Goal: Information Seeking & Learning: Learn about a topic

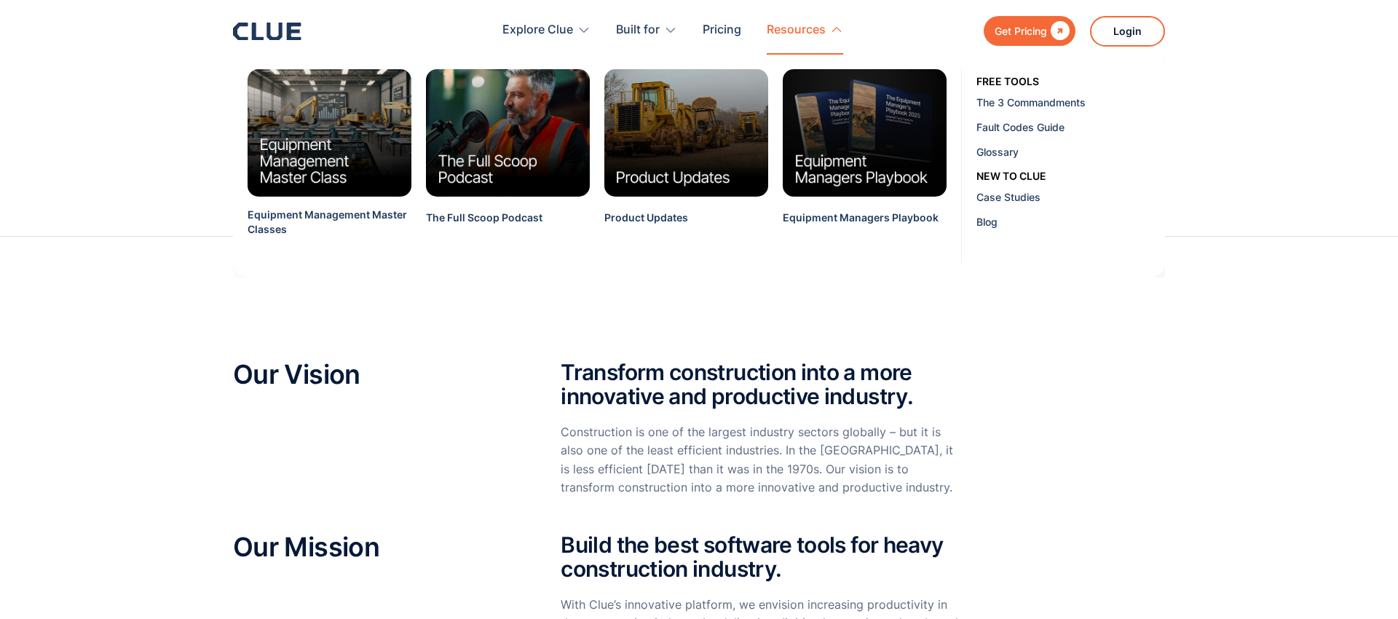
click at [799, 31] on div "Resources" at bounding box center [796, 30] width 59 height 46
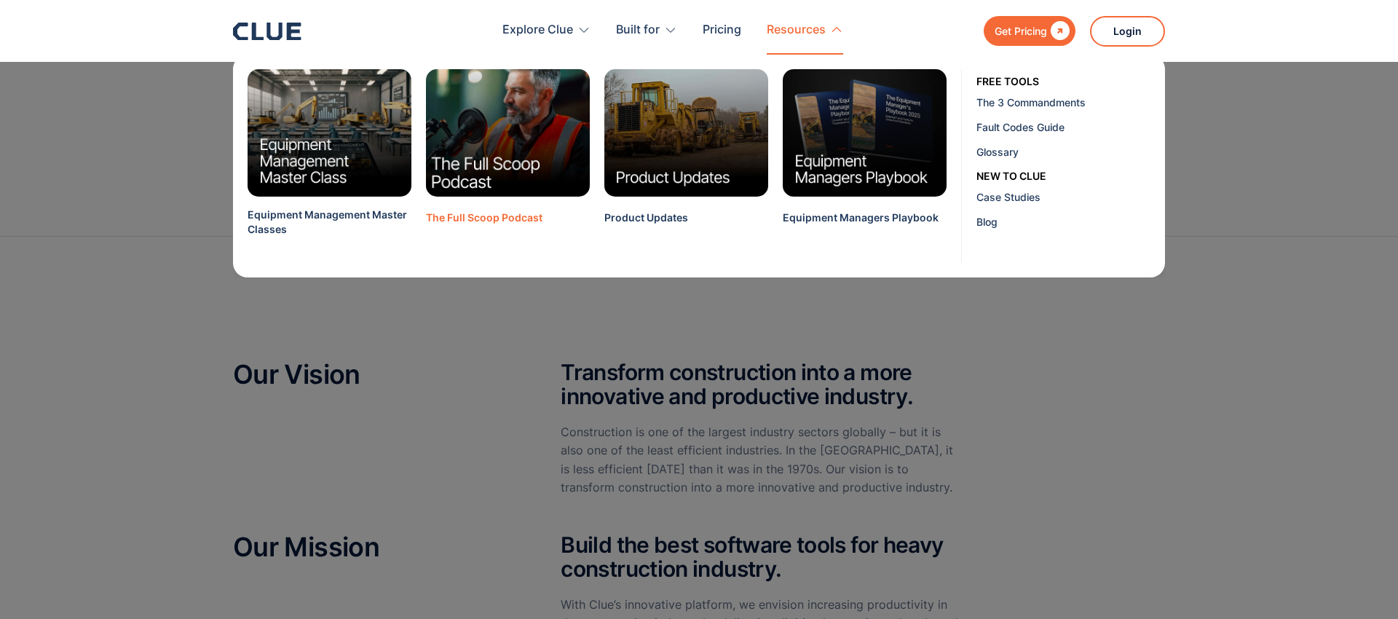
click at [463, 149] on img at bounding box center [508, 133] width 181 height 141
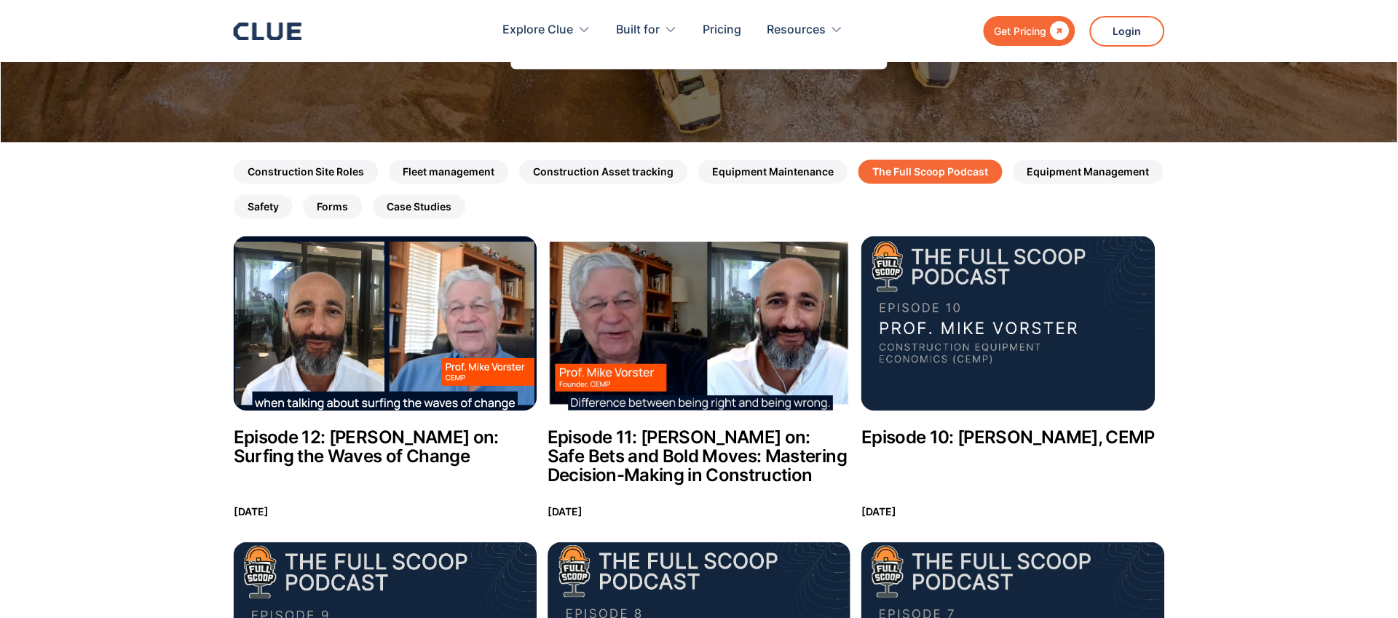
scroll to position [178, 0]
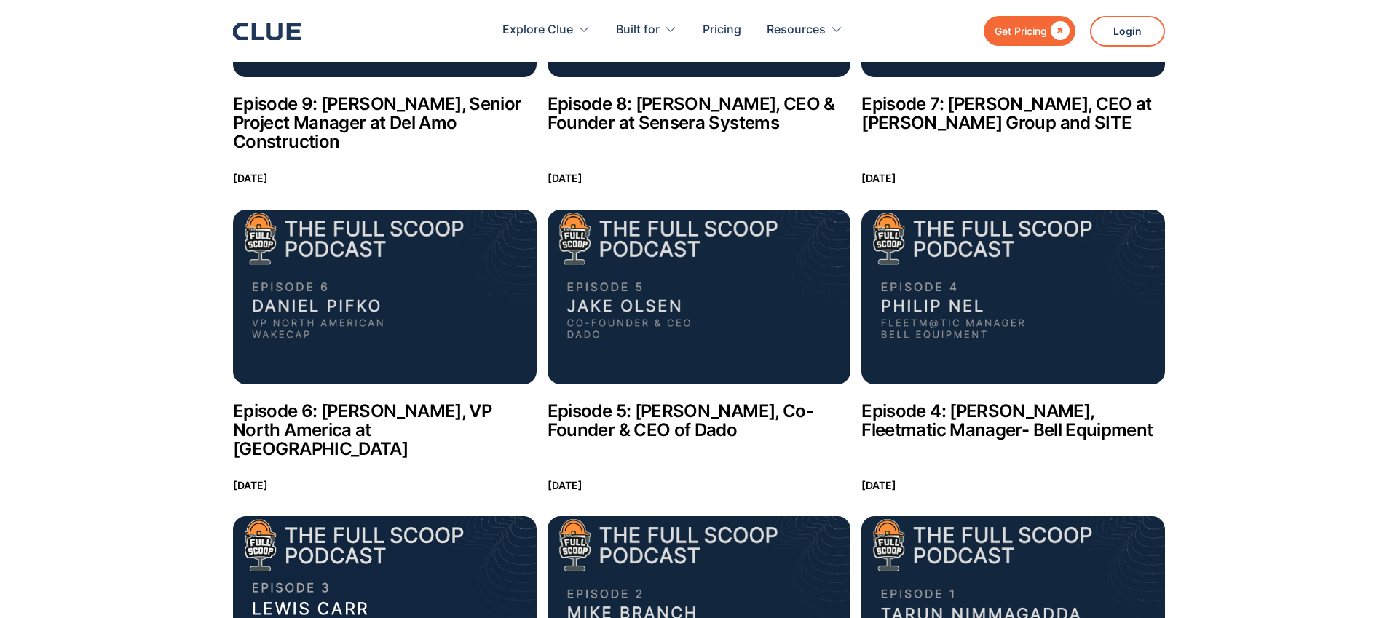
scroll to position [0, 0]
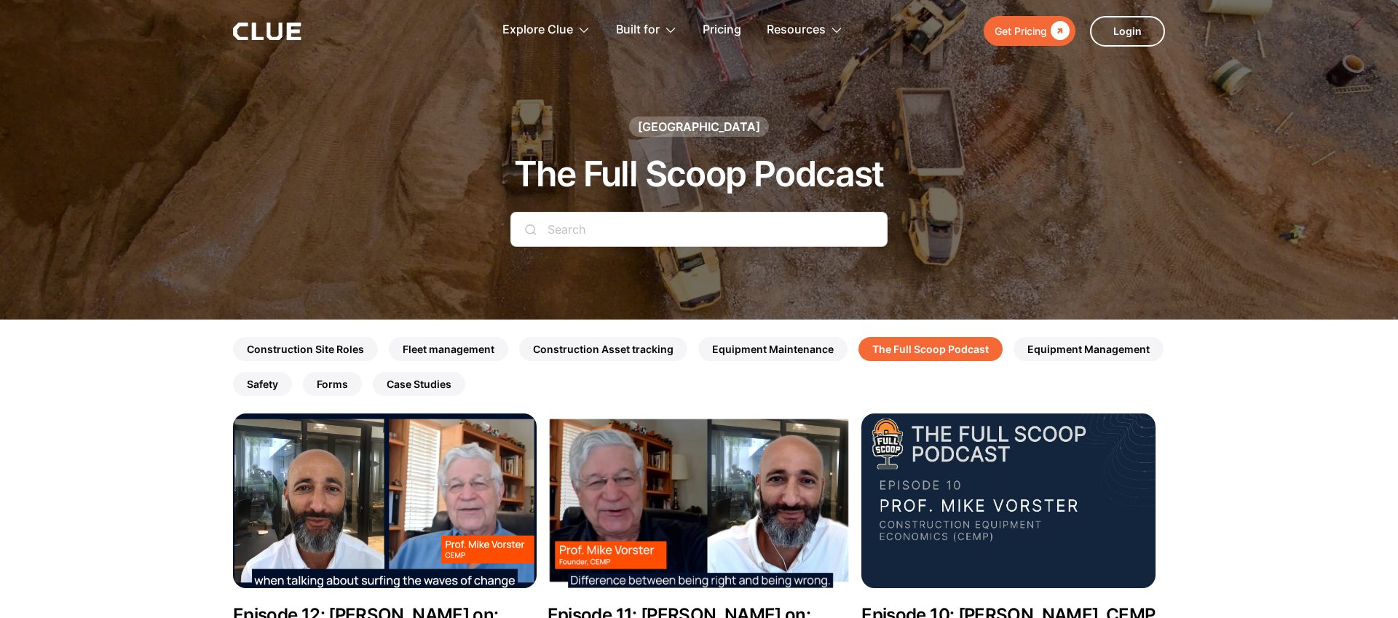
click at [301, 502] on img at bounding box center [385, 501] width 304 height 175
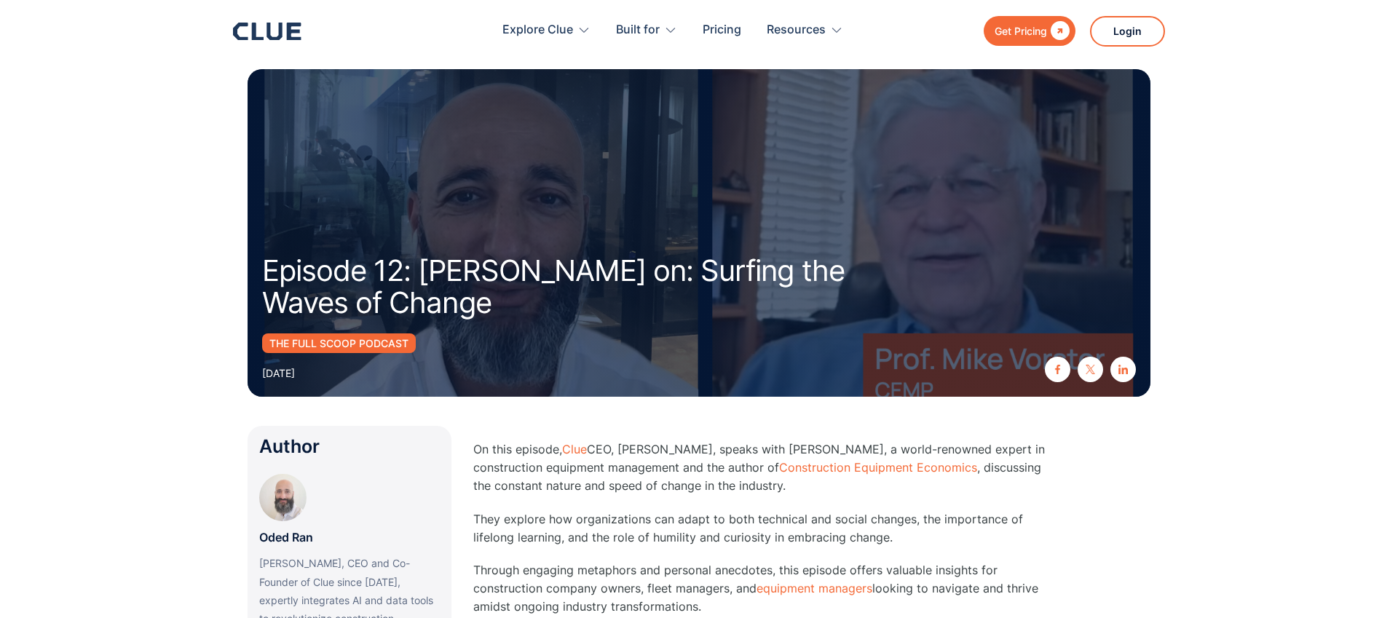
click at [459, 358] on div "The Full Scoop Podcast June 8, 2024" at bounding box center [699, 357] width 874 height 49
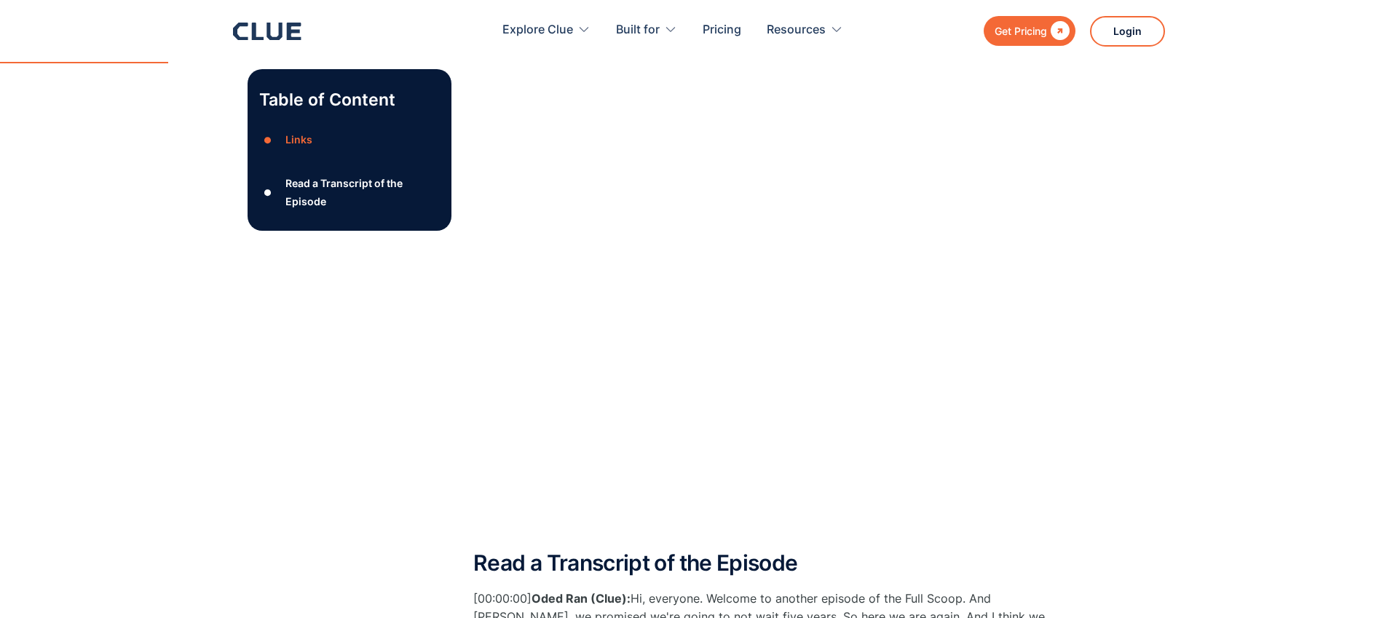
scroll to position [751, 0]
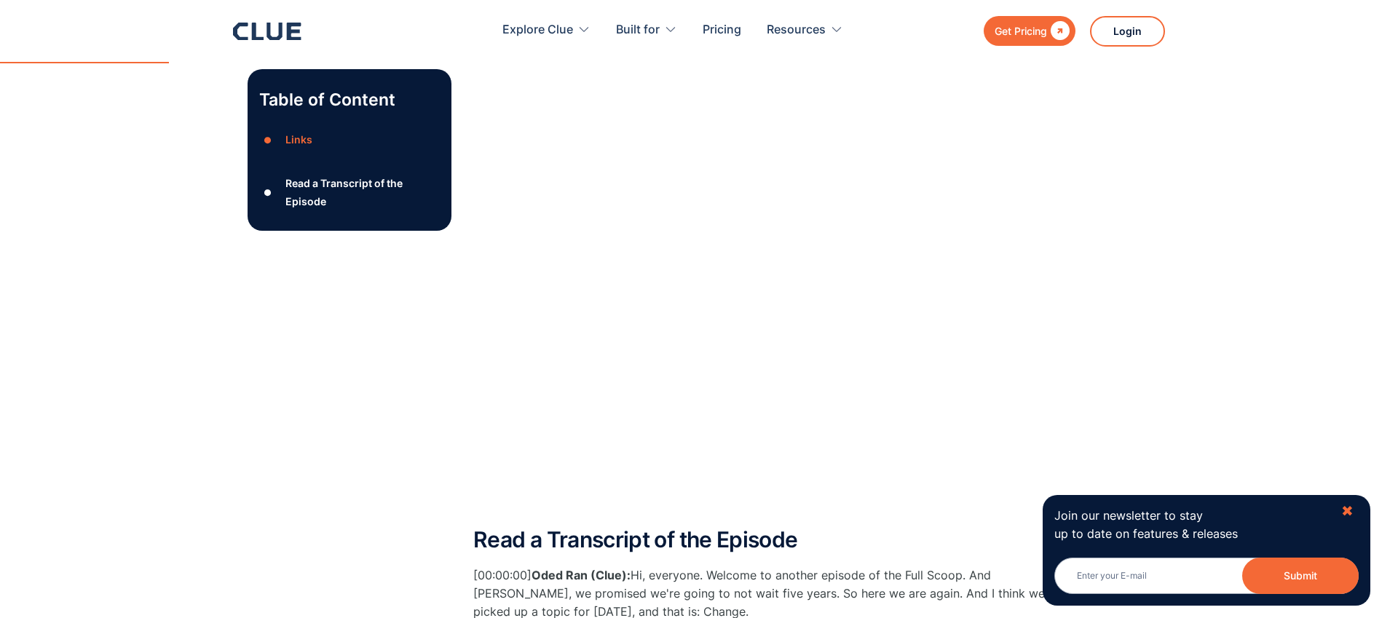
click at [1348, 511] on div "✖" at bounding box center [1347, 511] width 12 height 18
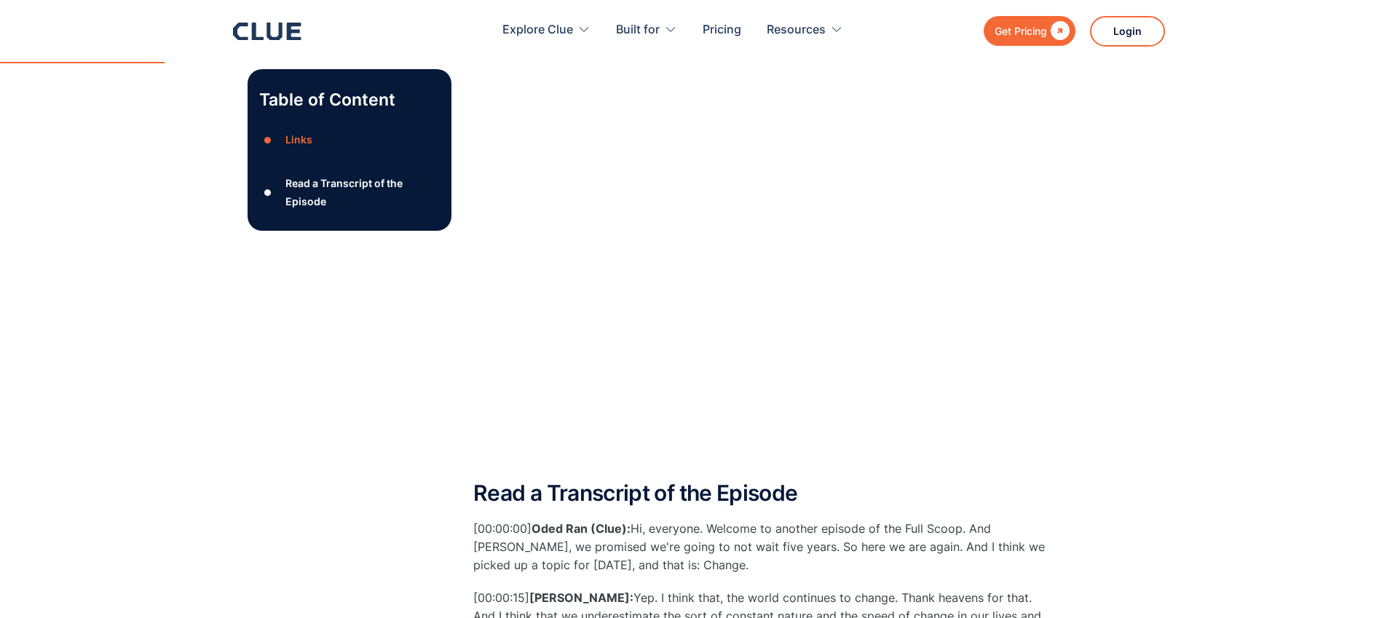
scroll to position [824, 0]
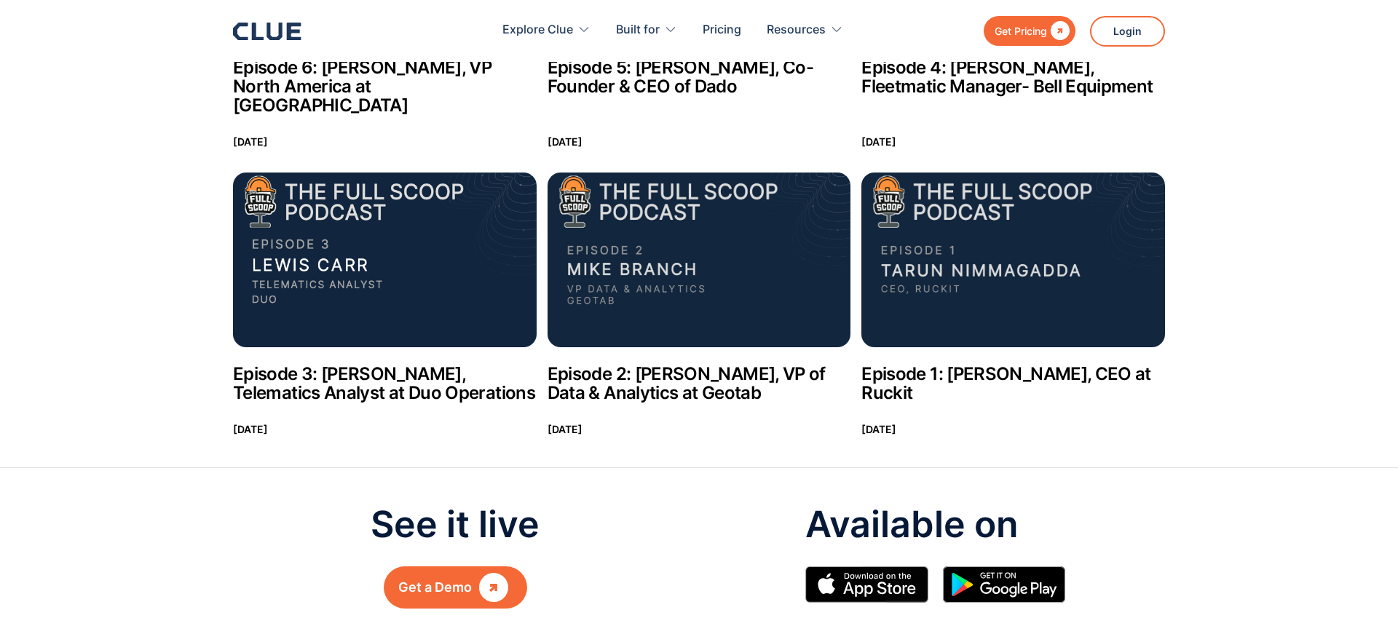
scroll to position [1235, 0]
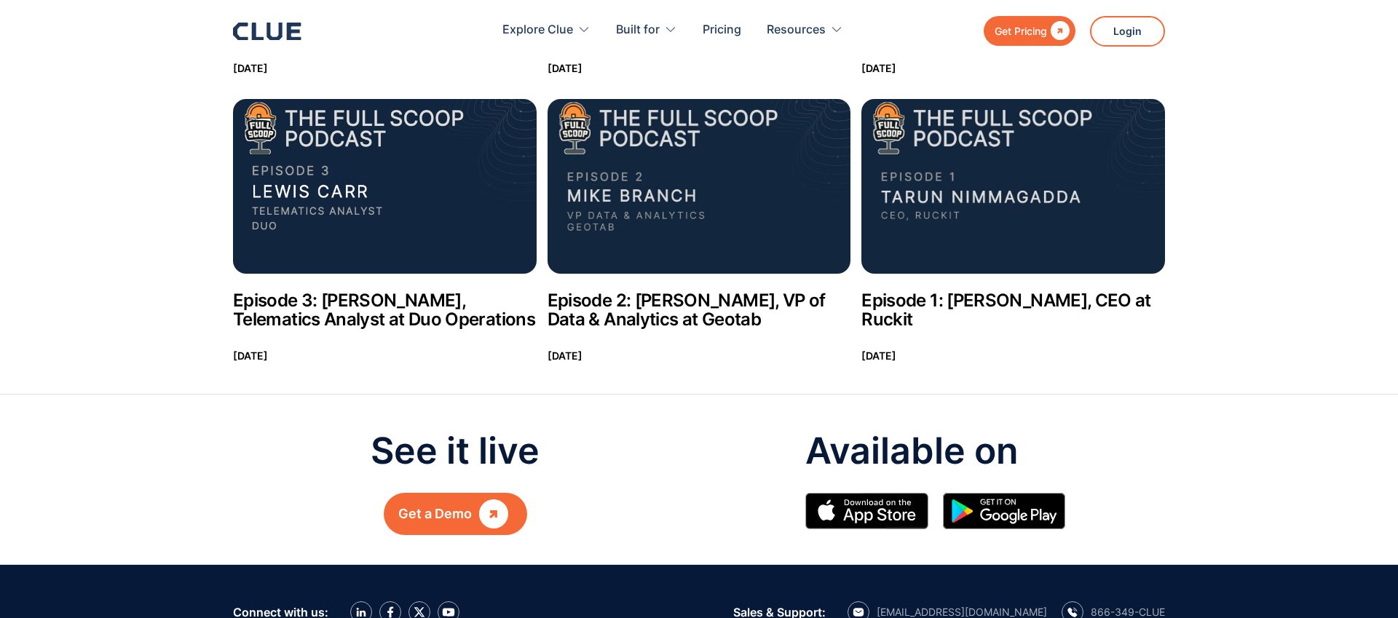
click at [988, 159] on img at bounding box center [1013, 186] width 304 height 175
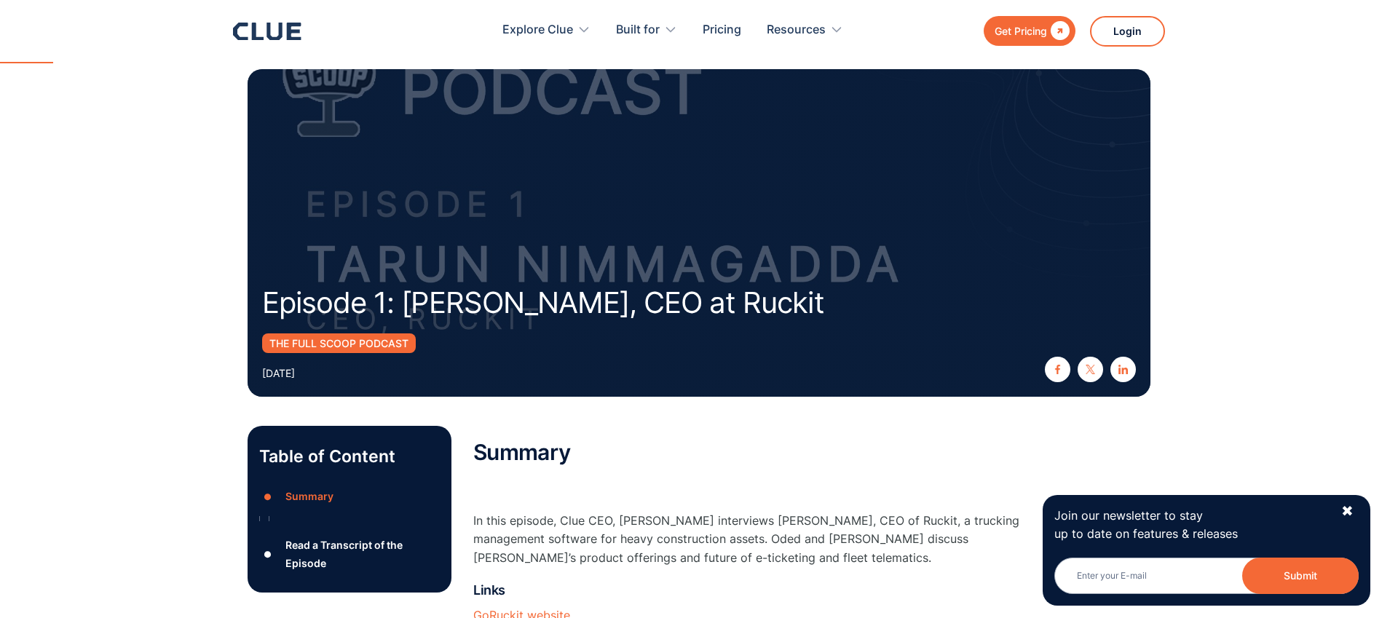
scroll to position [494, 0]
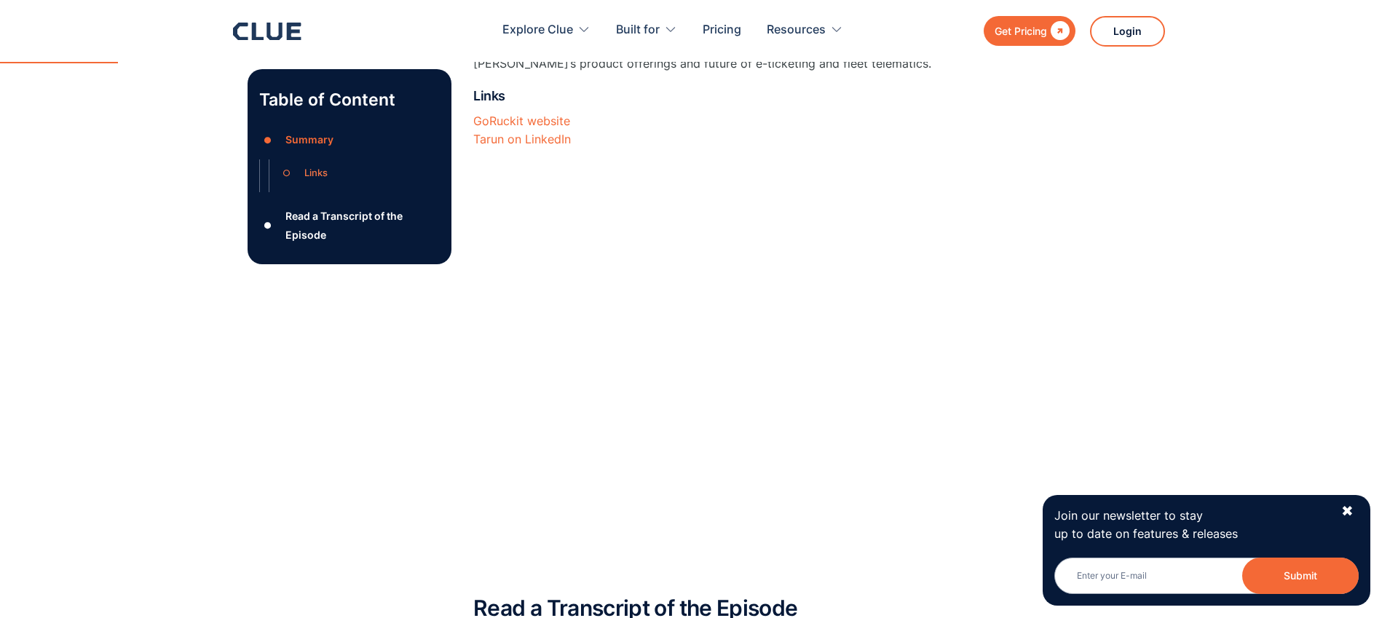
click at [1358, 510] on div "Join our newsletter to stay up to date on features & releases Email Submit News…" at bounding box center [1207, 550] width 328 height 111
click at [1356, 510] on div "Join our newsletter to stay up to date on features & releases Email Submit News…" at bounding box center [1207, 550] width 328 height 111
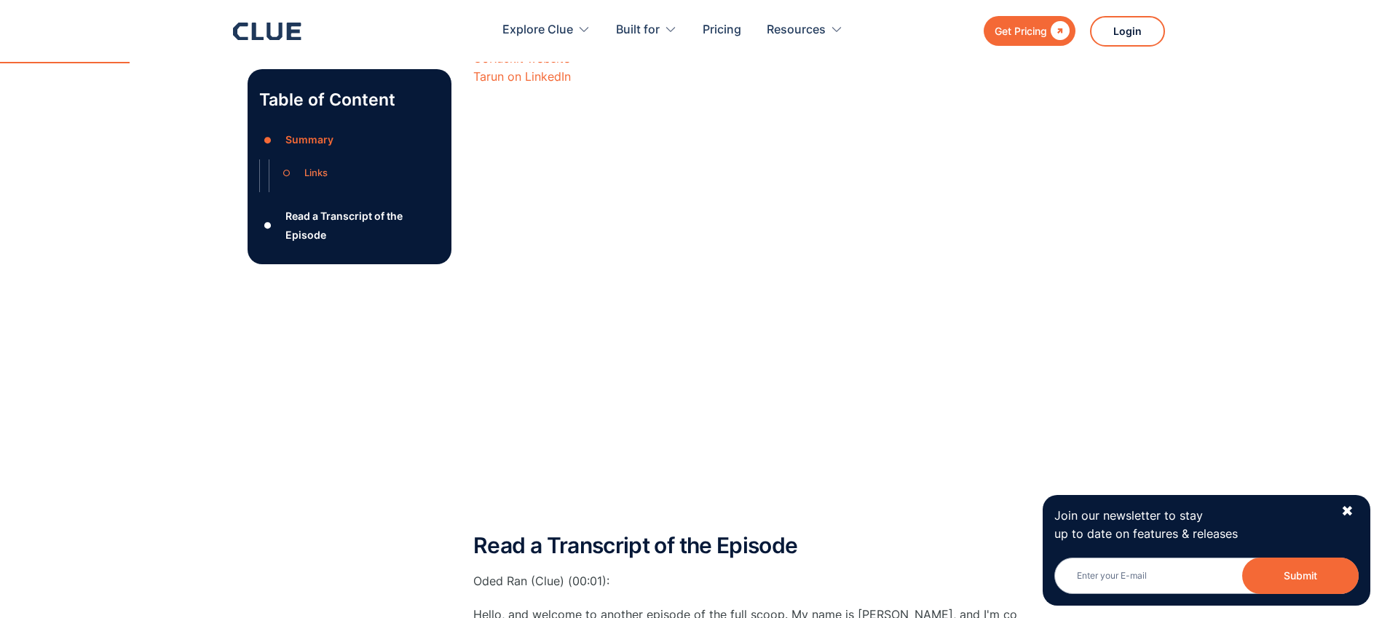
scroll to position [68, 0]
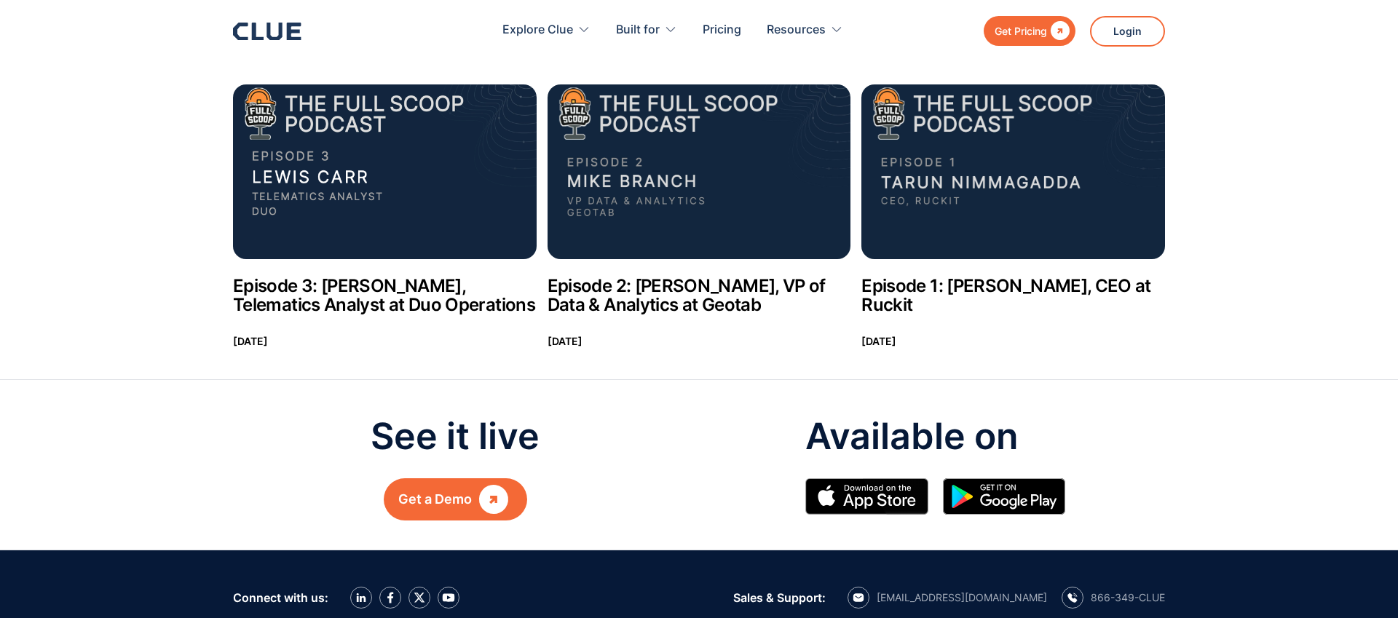
scroll to position [1235, 0]
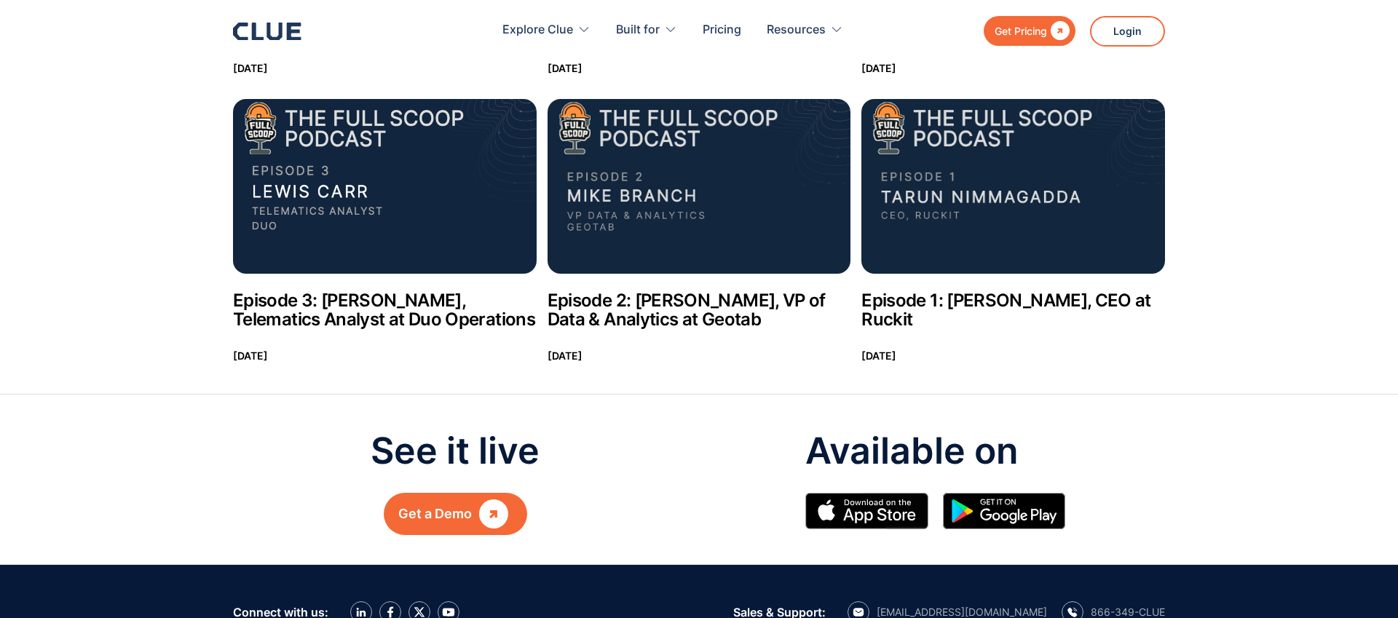
click at [663, 179] on img at bounding box center [700, 186] width 304 height 175
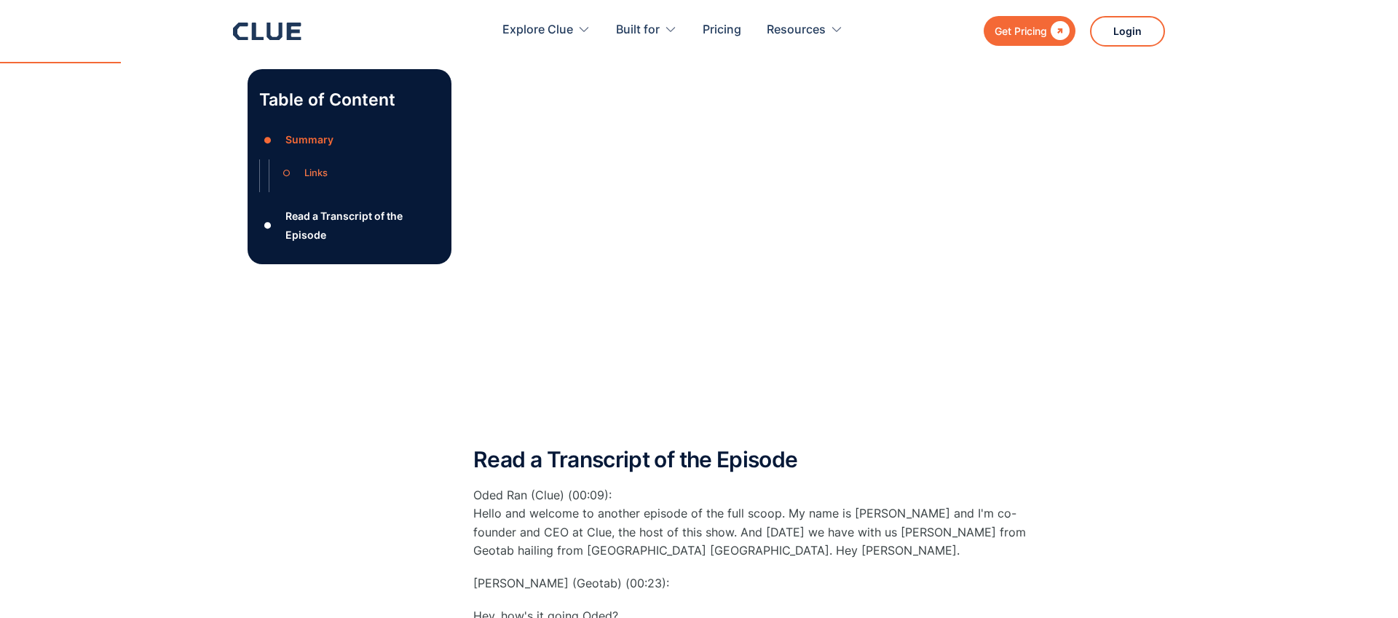
scroll to position [598, 0]
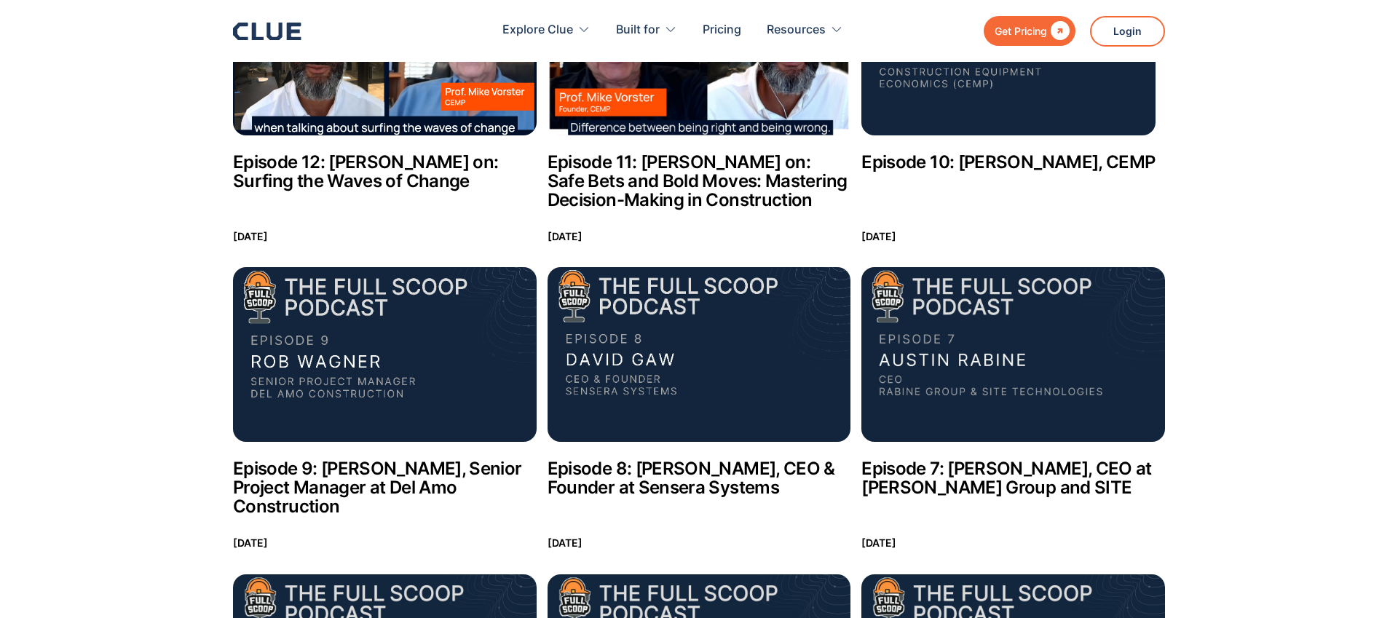
scroll to position [454, 0]
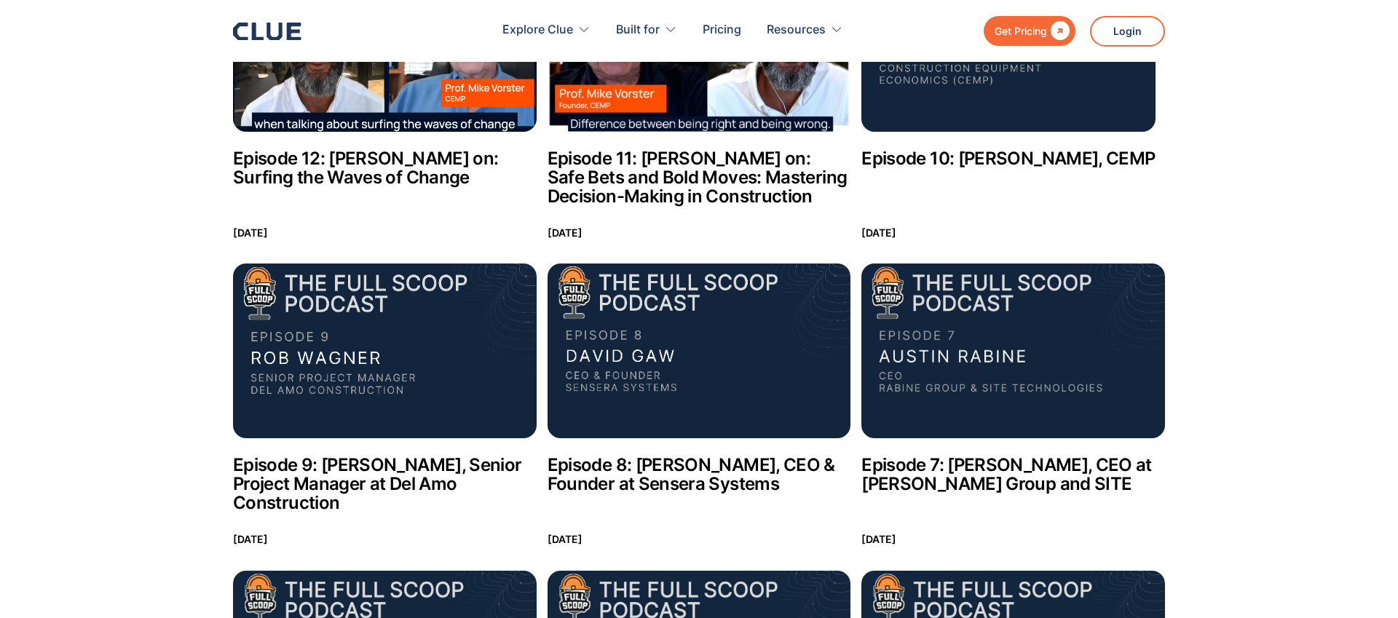
click at [515, 346] on img at bounding box center [385, 351] width 304 height 175
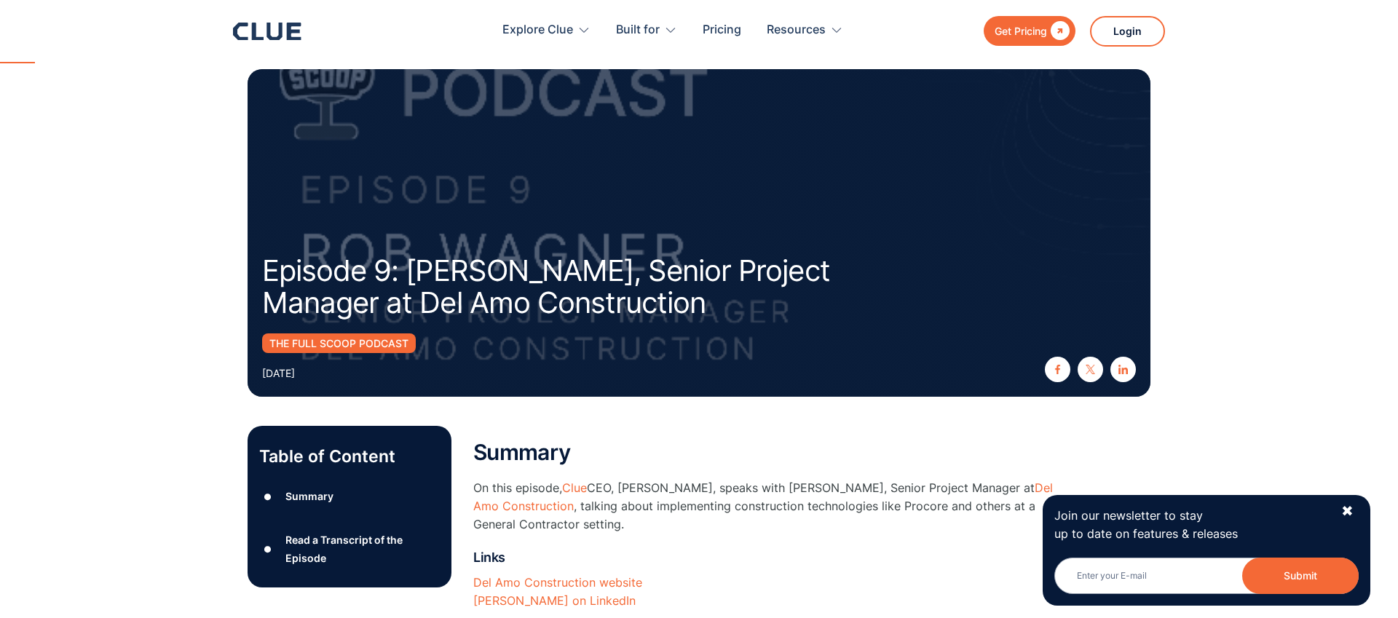
scroll to position [539, 0]
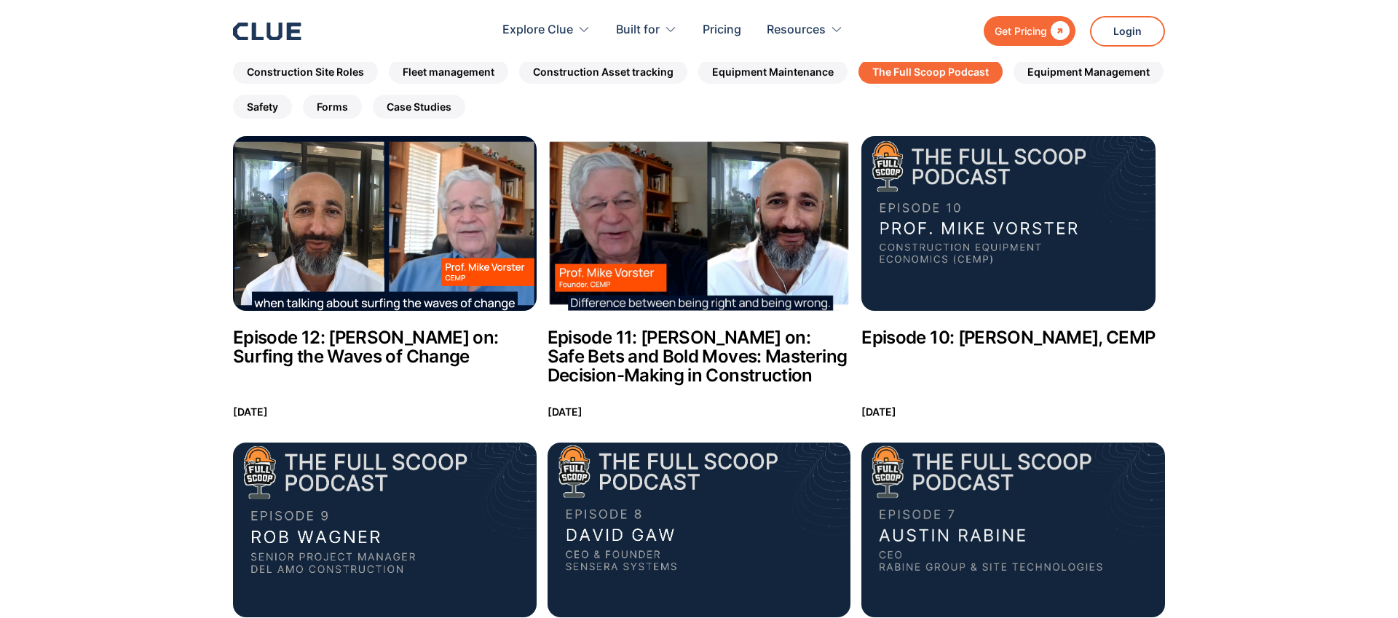
scroll to position [274, 0]
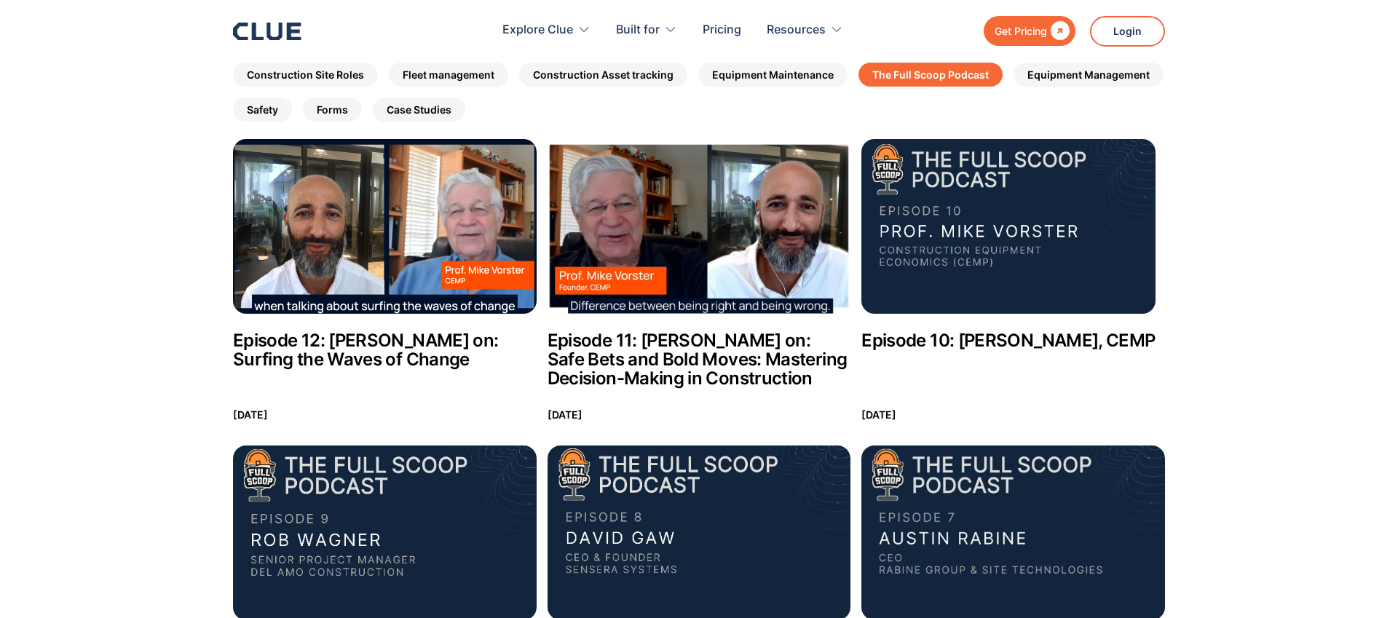
click at [1000, 207] on img at bounding box center [1007, 226] width 293 height 175
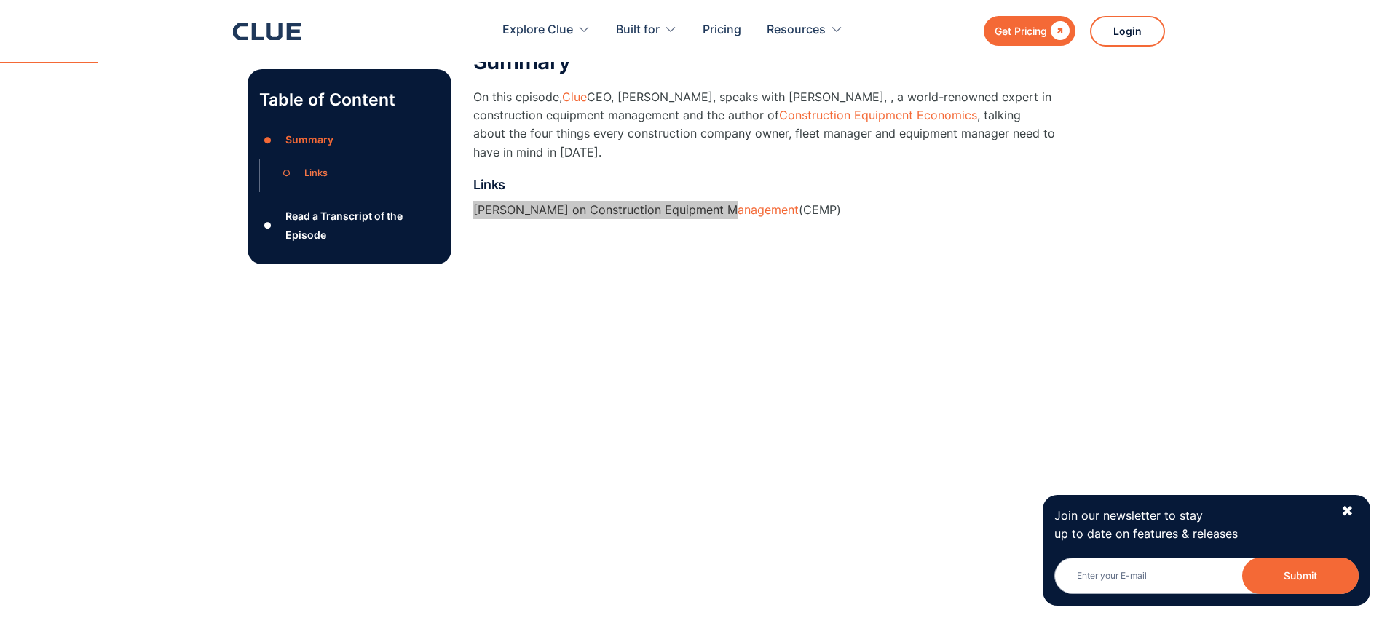
scroll to position [582, 0]
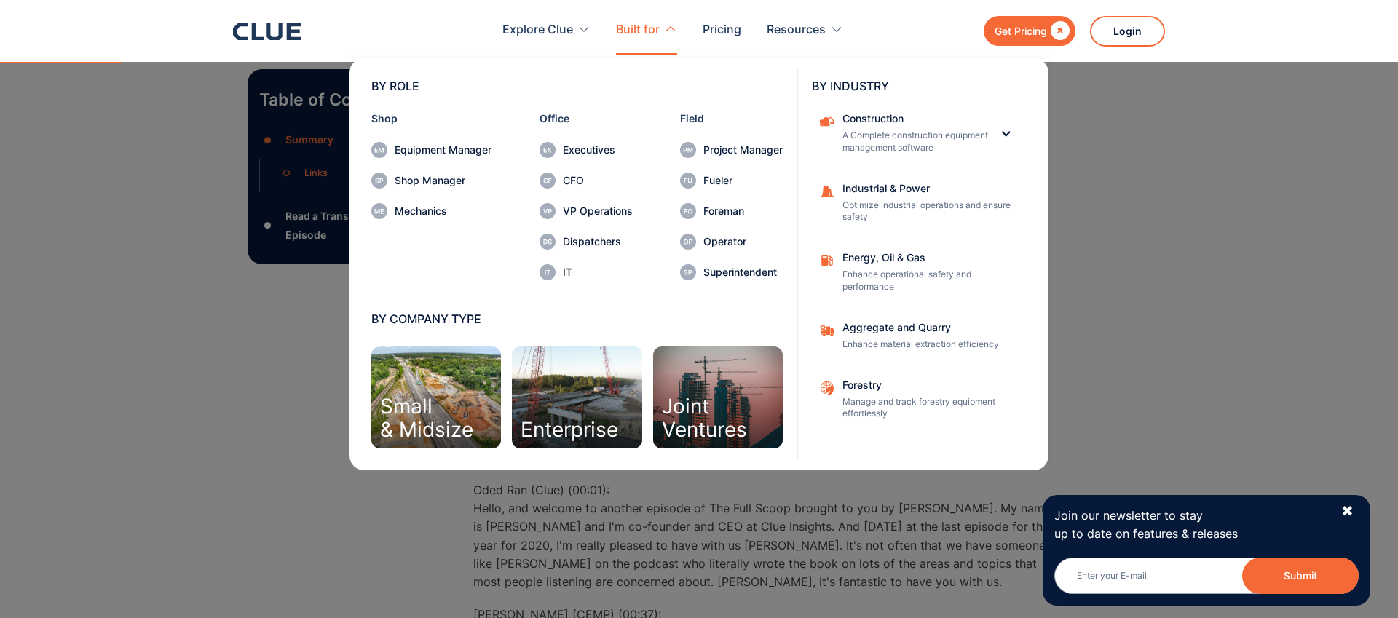
drag, startPoint x: 242, startPoint y: 437, endPoint x: 250, endPoint y: 435, distance: 8.3
click at [242, 437] on nav "BY ROLE Shop Equipment Manager Shop Manager Mechanics Office Executives CFO VP …" at bounding box center [699, 263] width 932 height 416
